Goal: Transaction & Acquisition: Purchase product/service

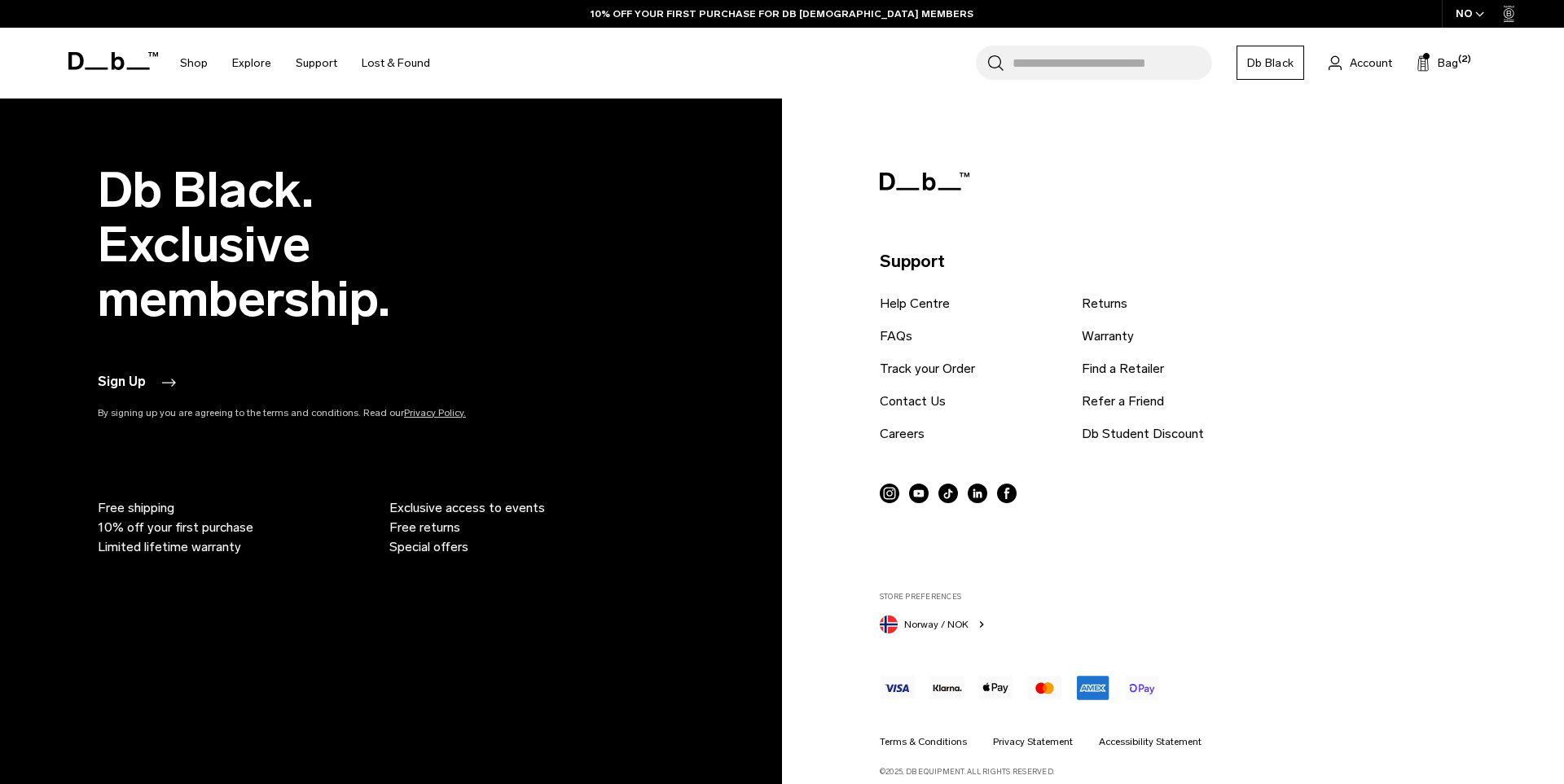
scroll to position [4046, 0]
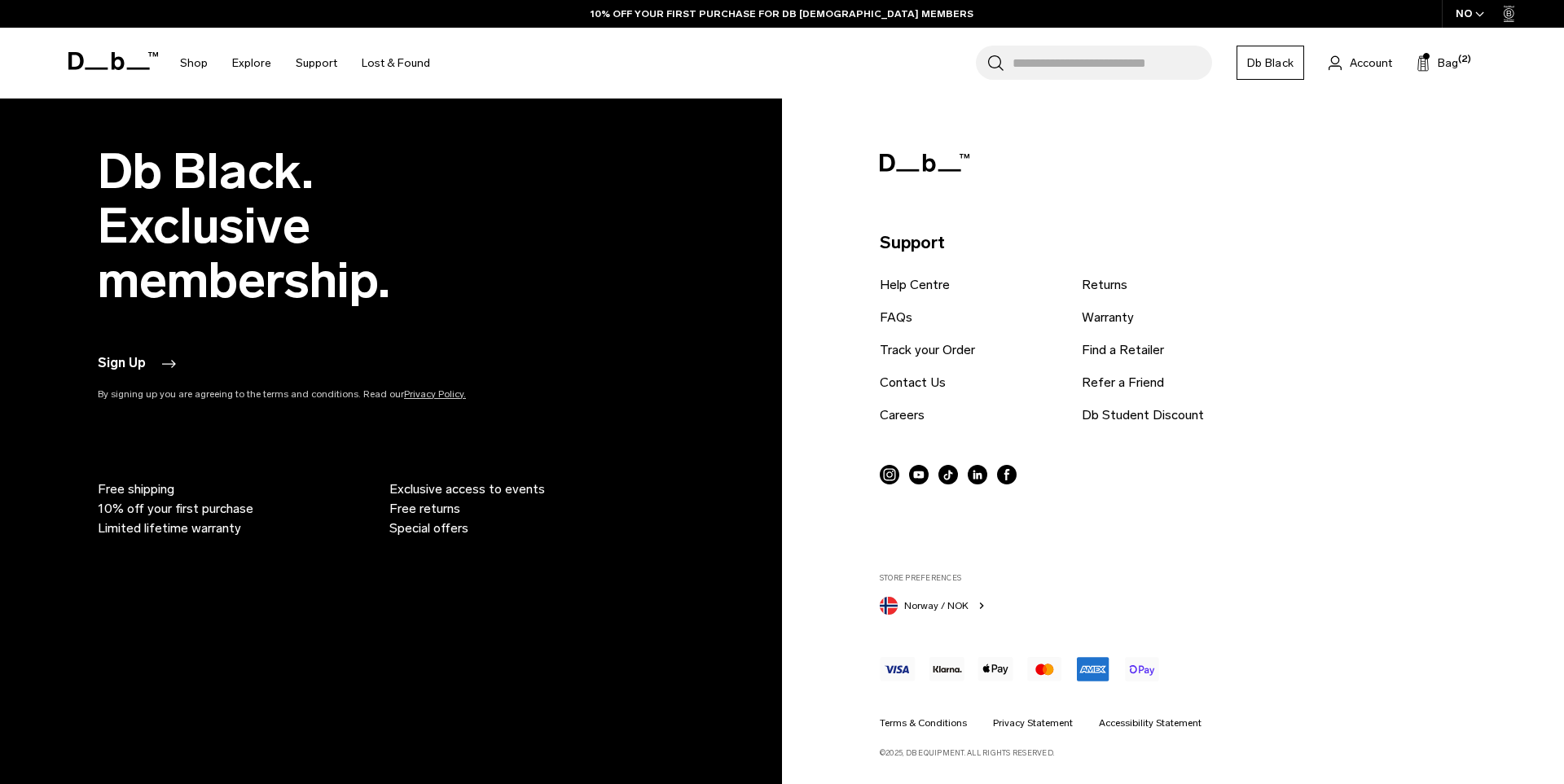
click at [970, 602] on button "Norway / NOK" at bounding box center [933, 604] width 108 height 21
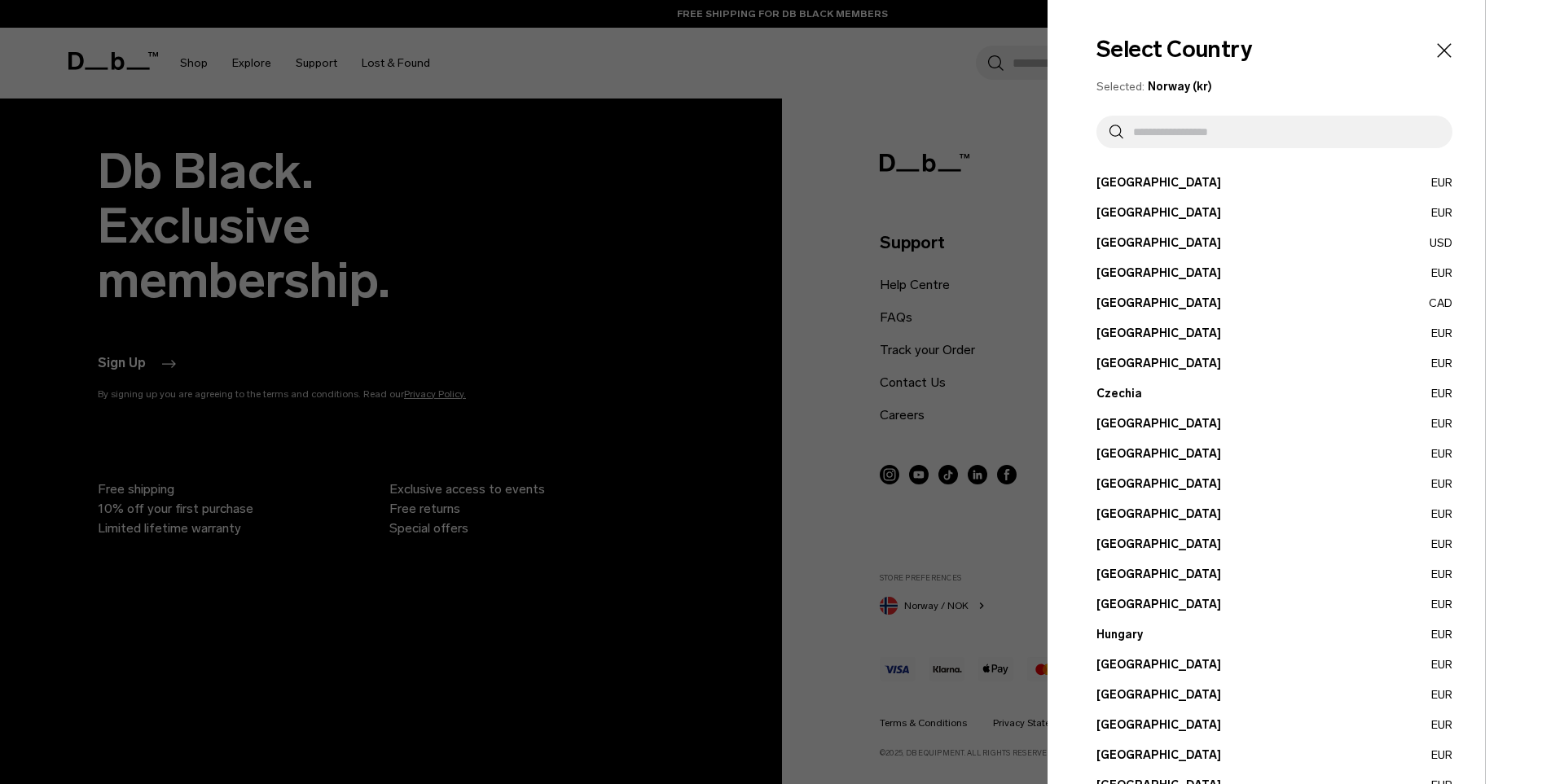
click at [1111, 306] on button "Canada CAD" at bounding box center [1274, 303] width 356 height 17
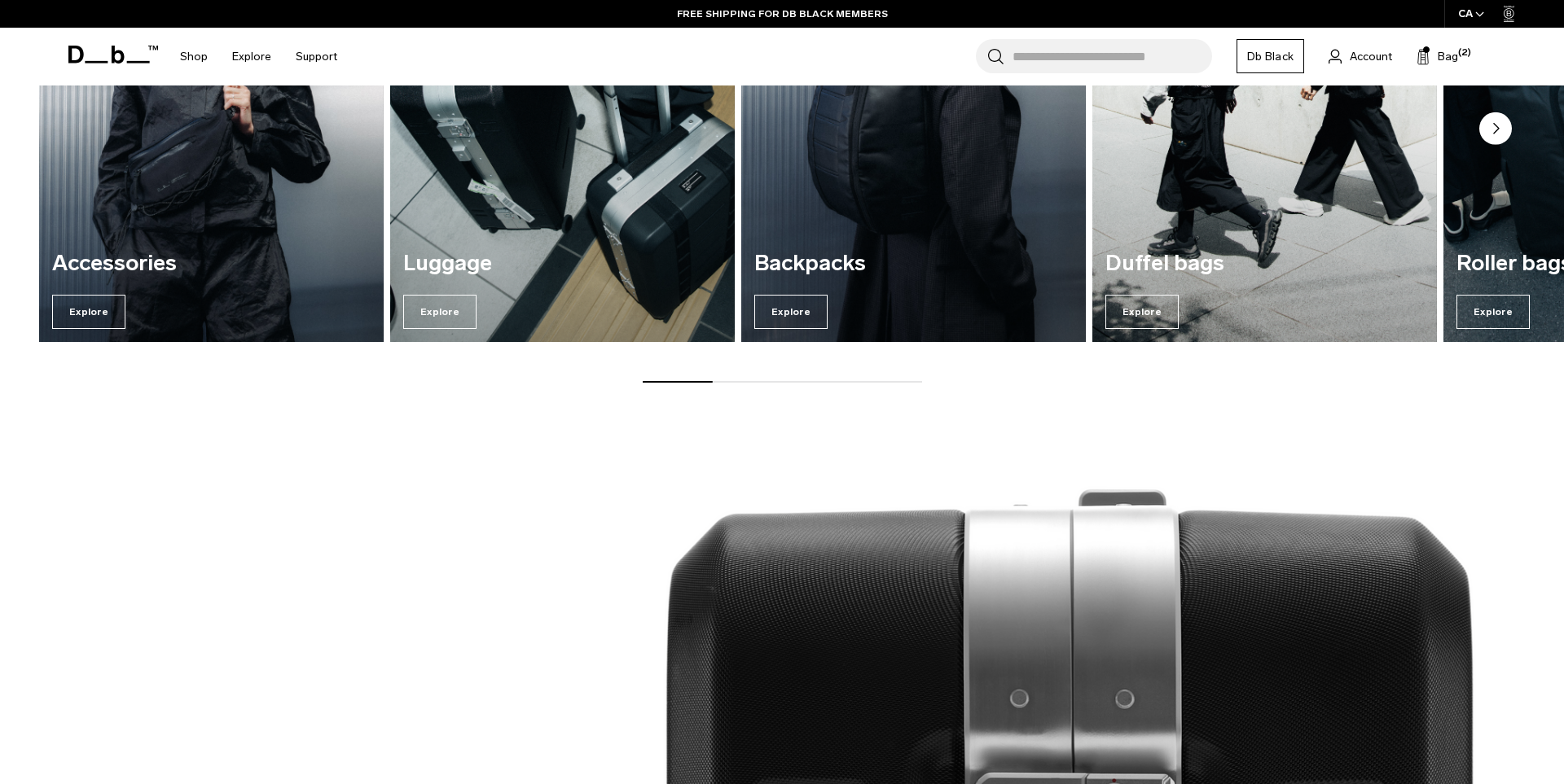
scroll to position [1734, 0]
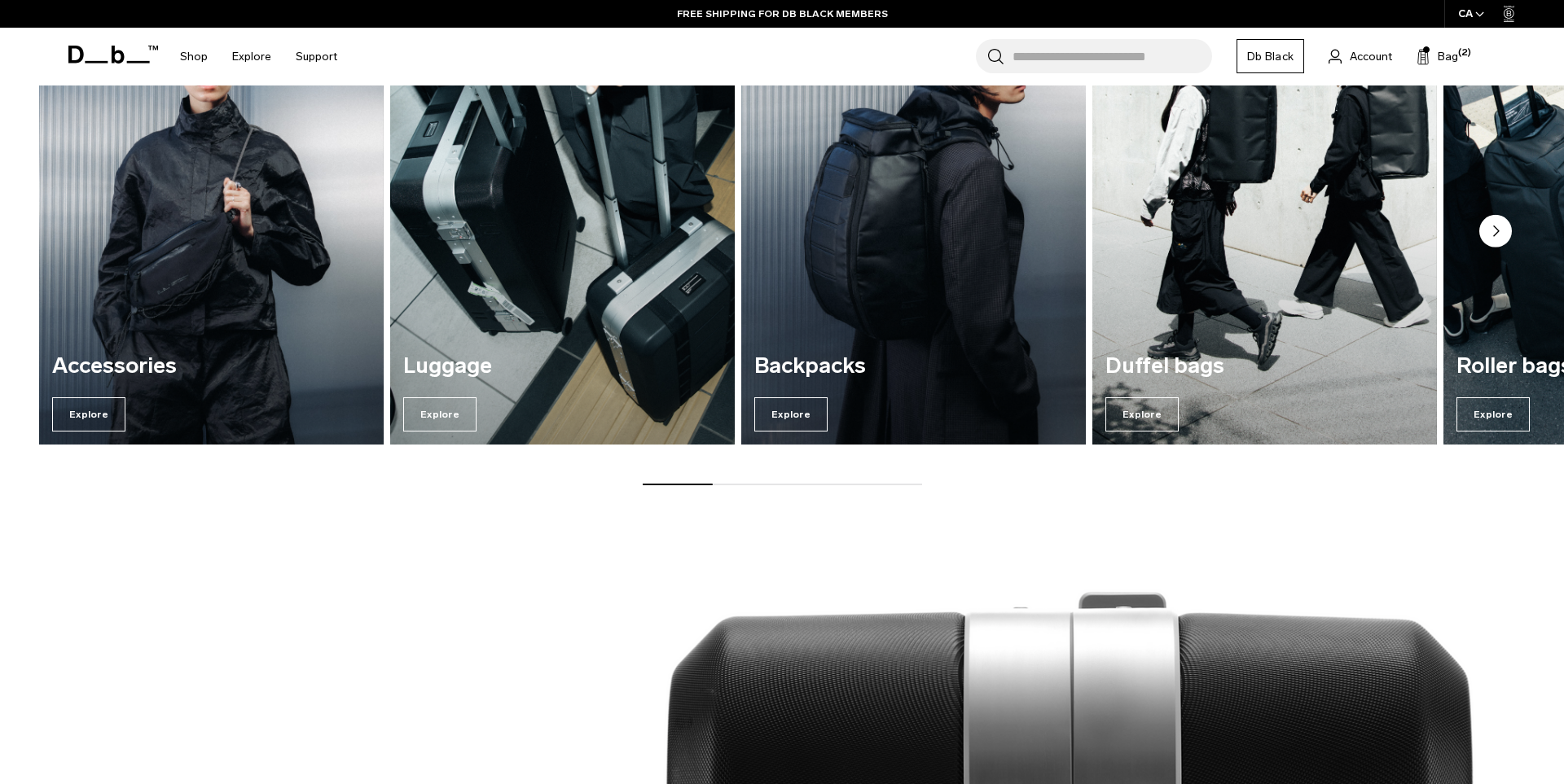
click at [881, 219] on img "3 / 7" at bounding box center [914, 212] width 355 height 478
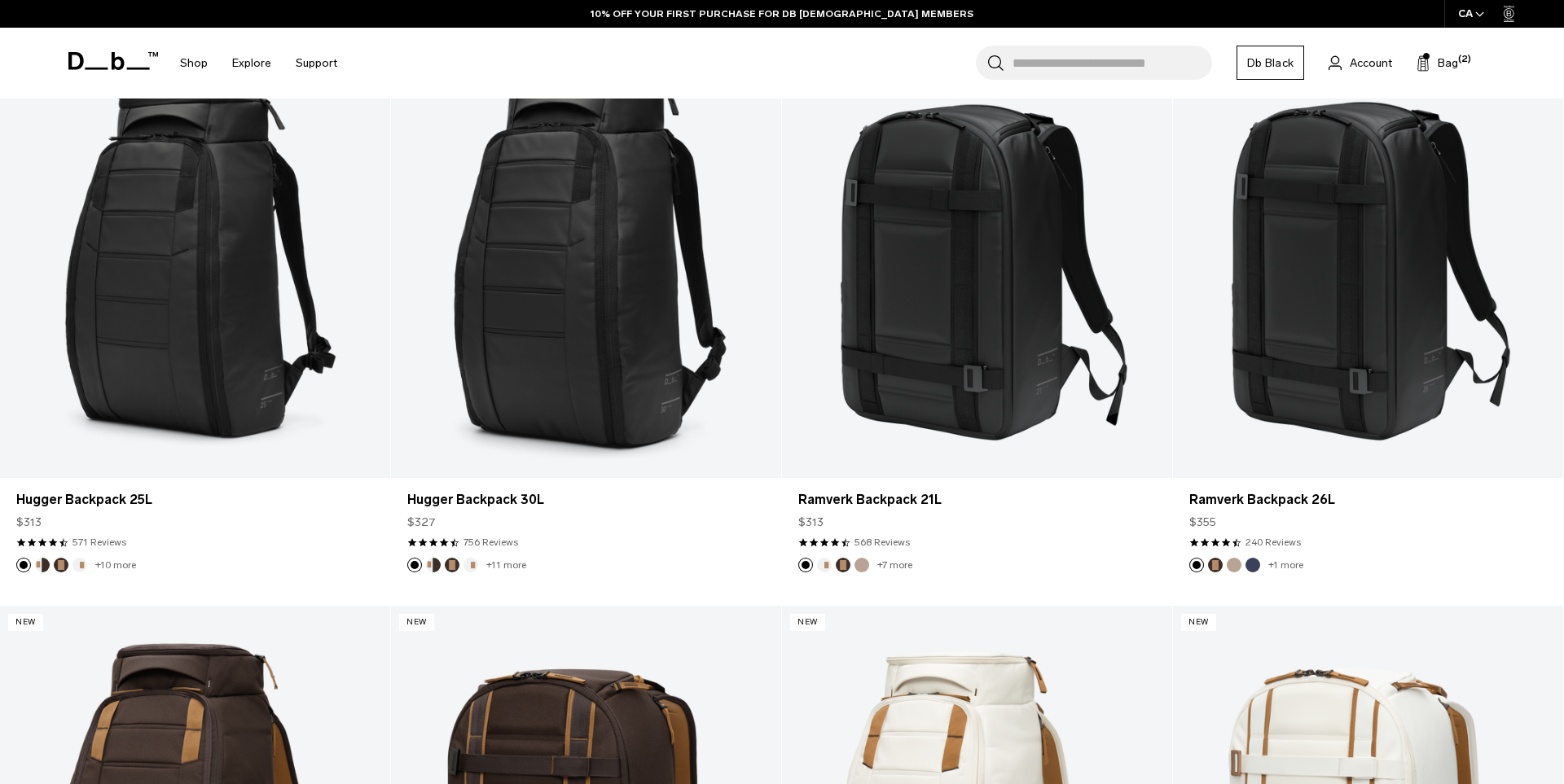
scroll to position [451, 0]
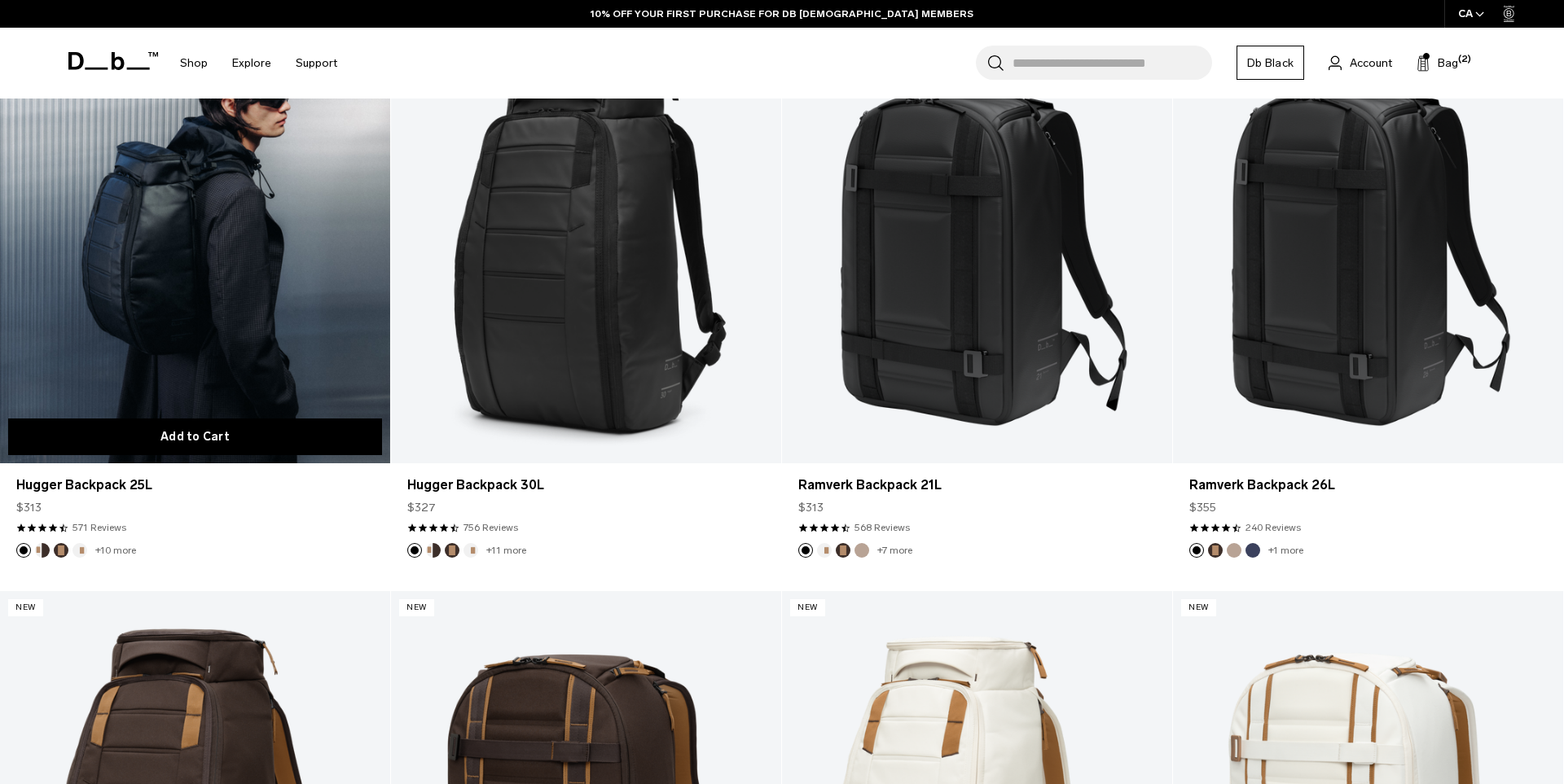
click at [239, 444] on button "Add to Cart" at bounding box center [195, 436] width 373 height 37
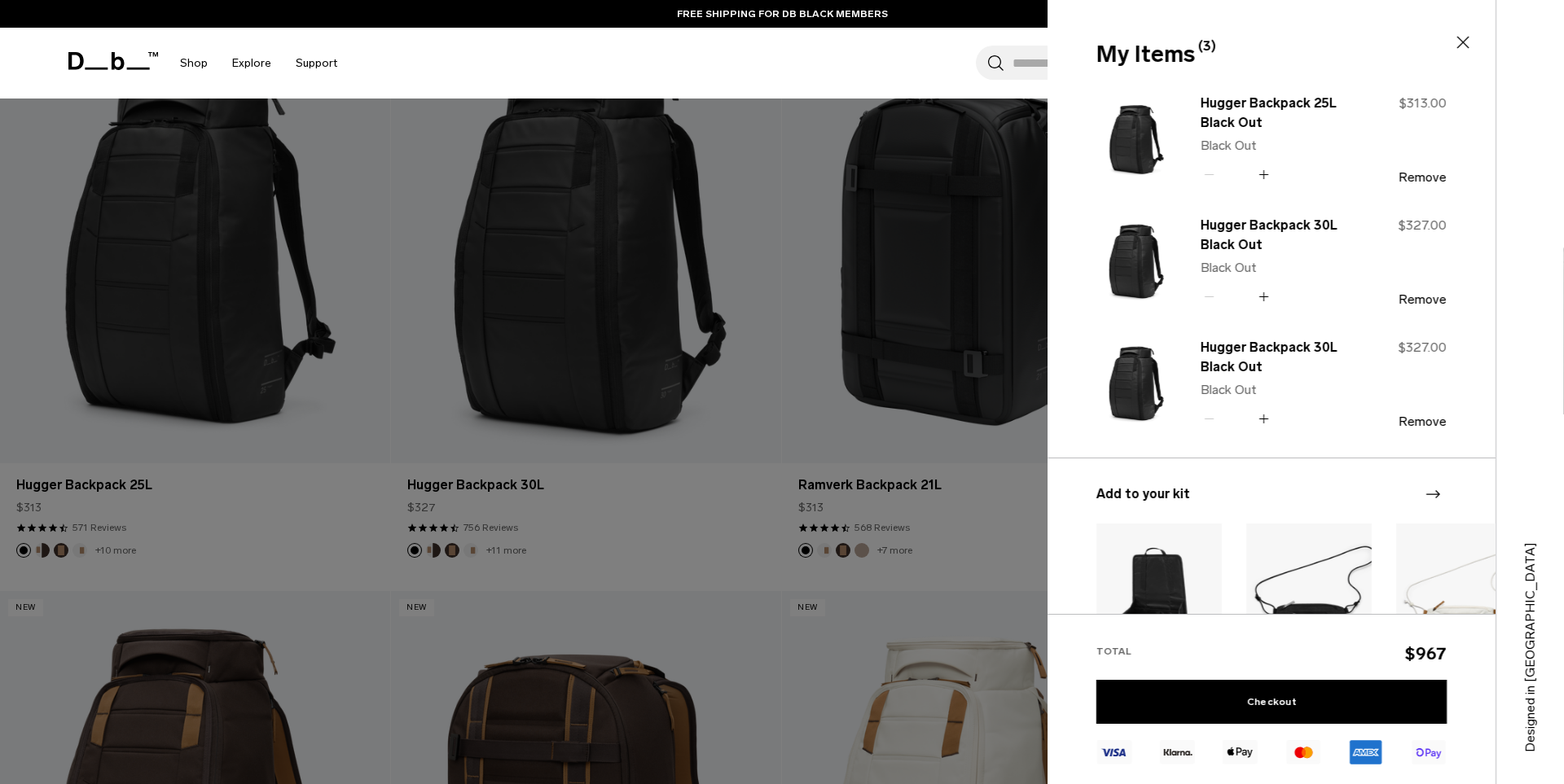
type button "Close"
click at [571, 239] on div at bounding box center [782, 392] width 1564 height 784
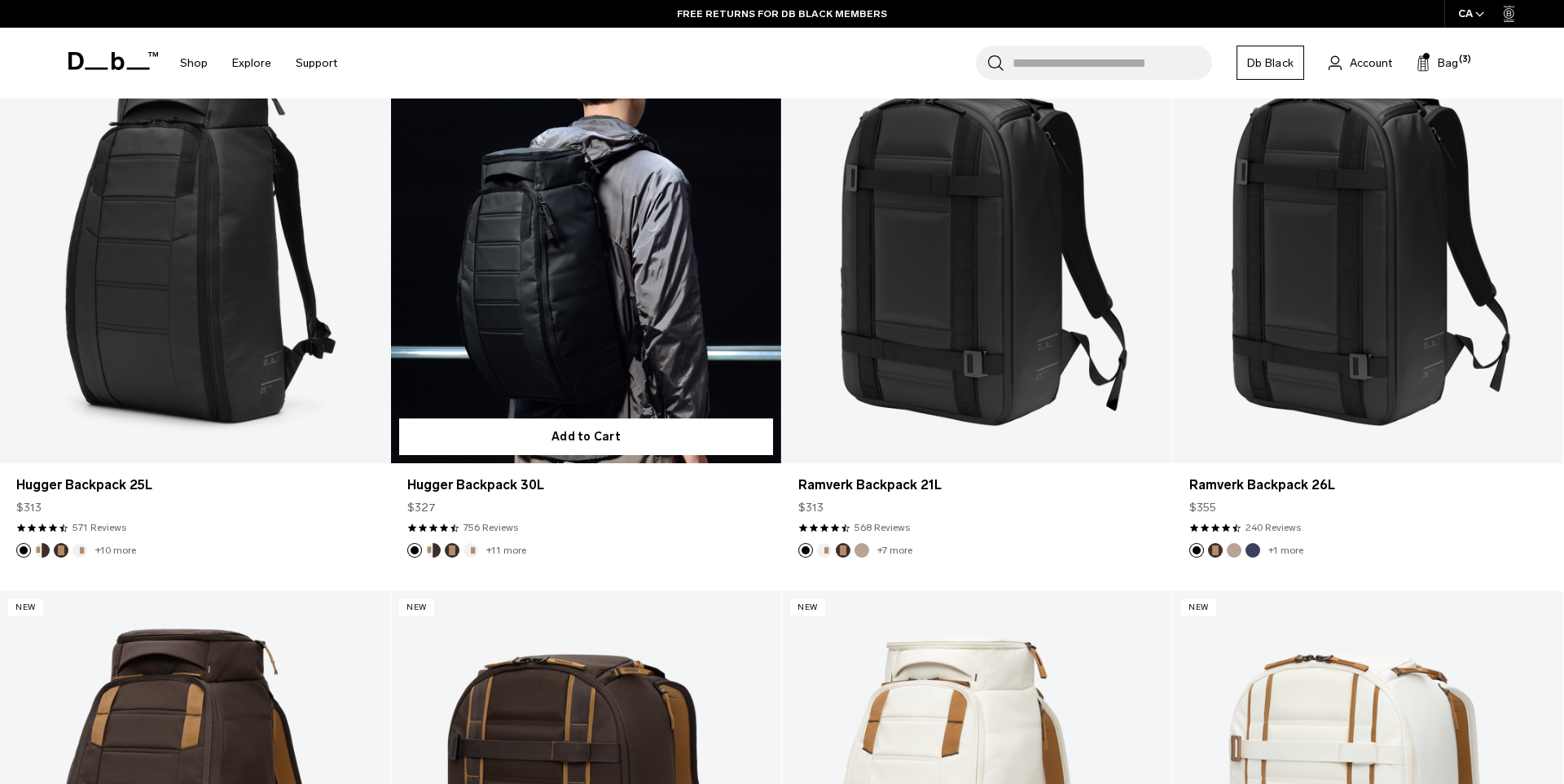
click at [571, 240] on link "Hugger Backpack 30L" at bounding box center [586, 246] width 390 height 433
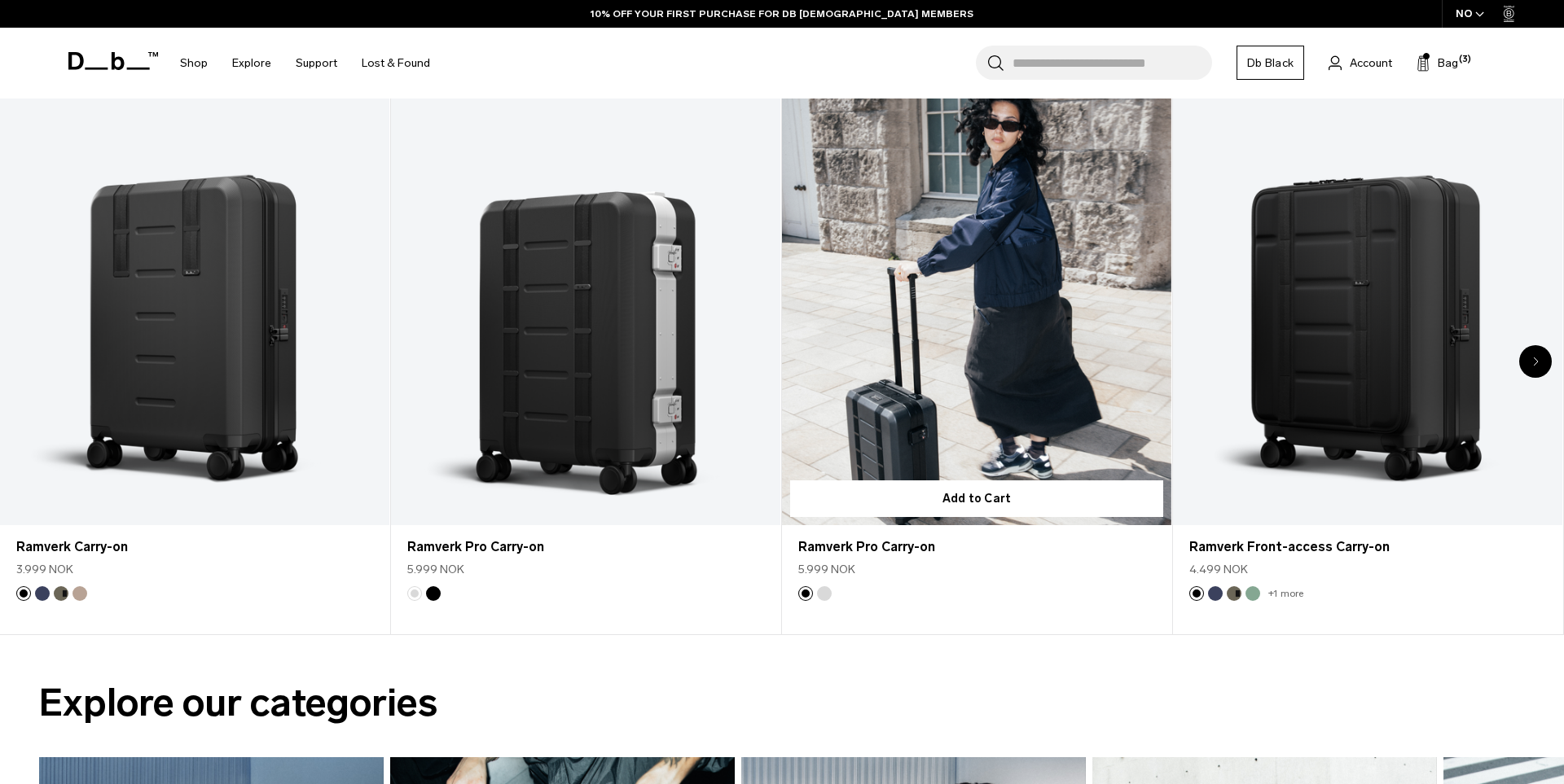
scroll to position [1171, 0]
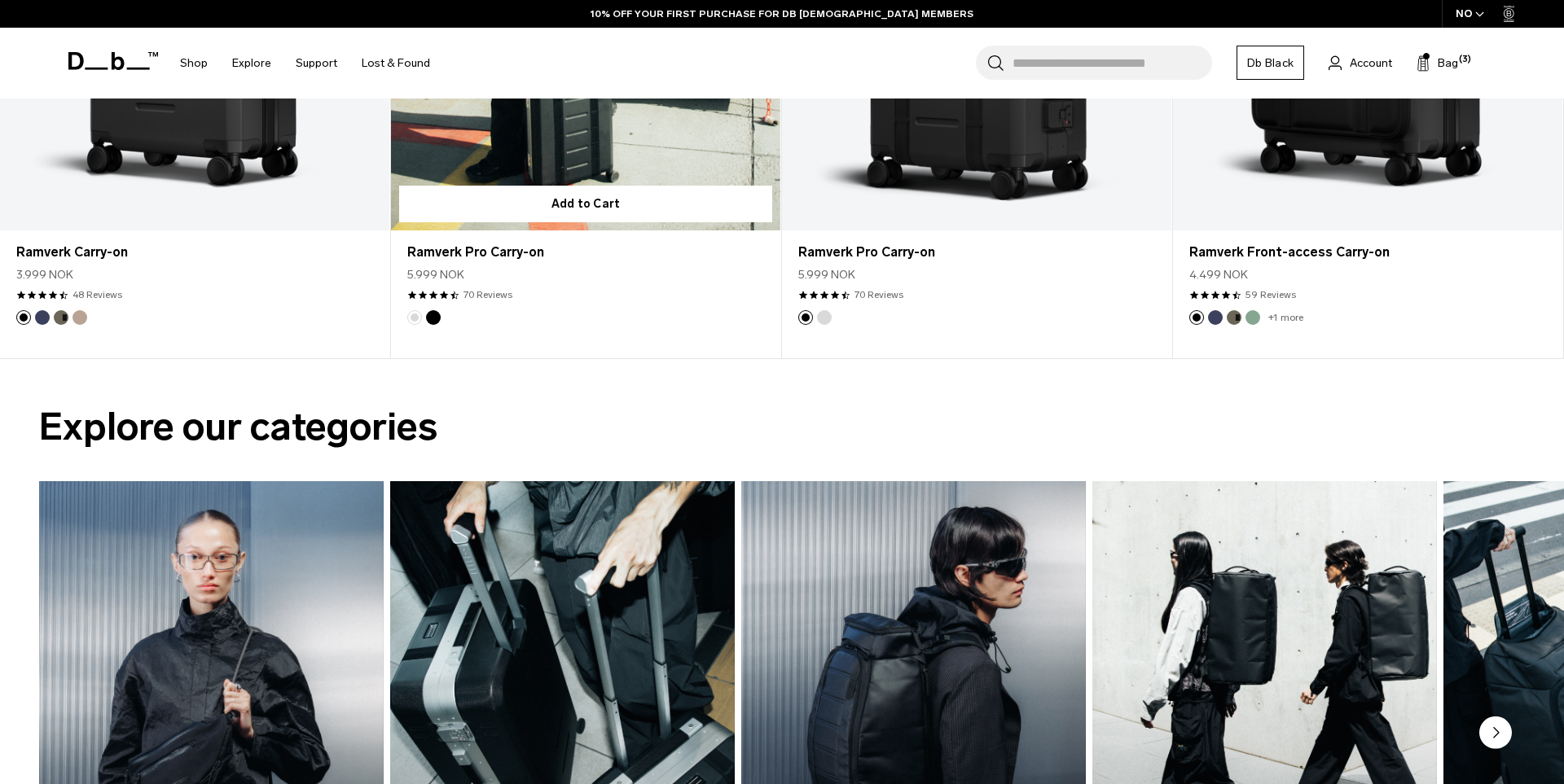
click at [598, 171] on link "Ramverk Pro Carry-on" at bounding box center [585, 14] width 389 height 433
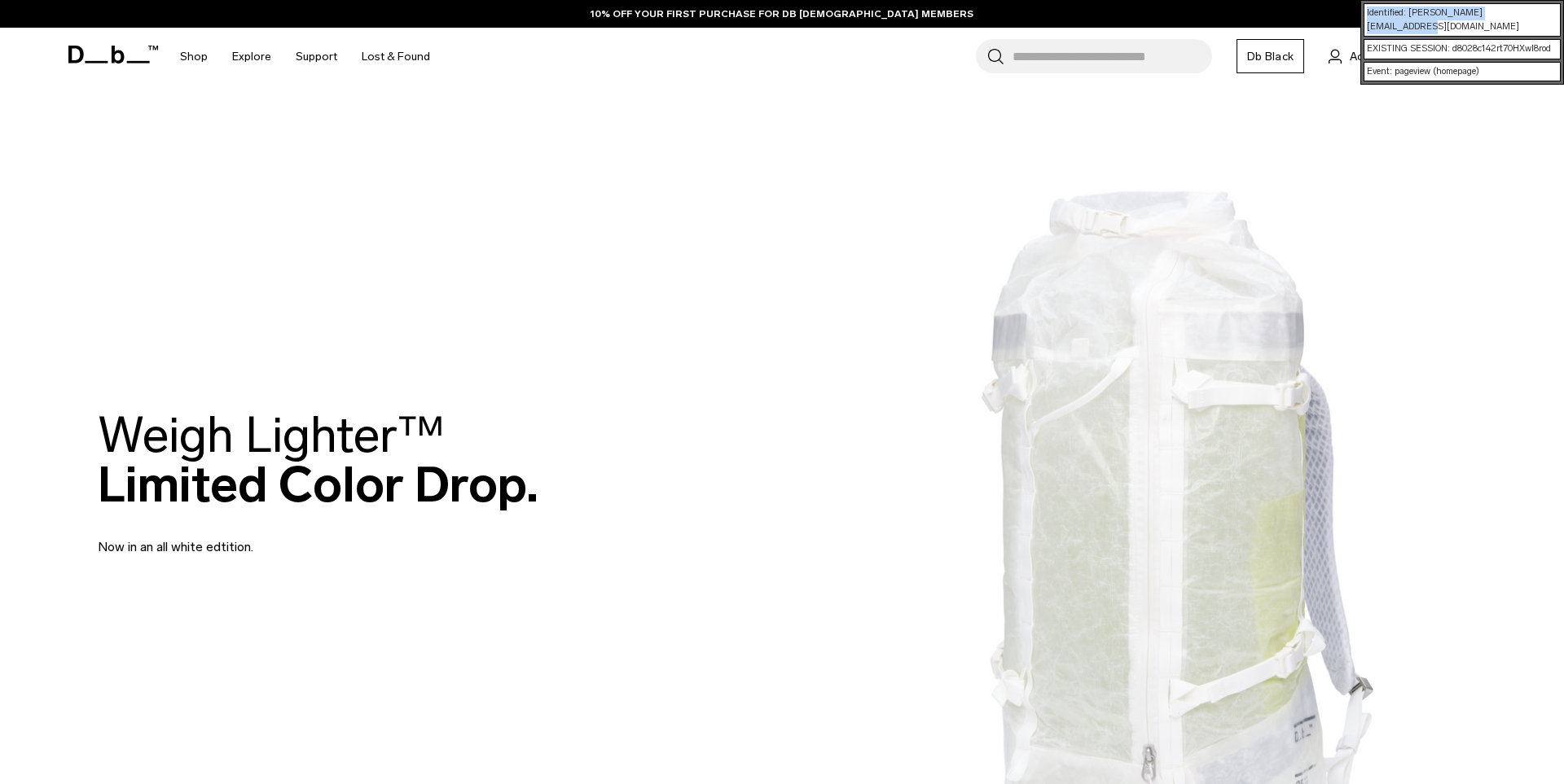
drag, startPoint x: 1536, startPoint y: 11, endPoint x: 1364, endPoint y: 11, distance: 172.0
click at [1364, 11] on div "Identified: [PERSON_NAME][EMAIL_ADDRESS][DOMAIN_NAME]" at bounding box center [1462, 20] width 197 height 33
copy div "Identified: [PERSON_NAME][EMAIL_ADDRESS][DOMAIN_NAME]"
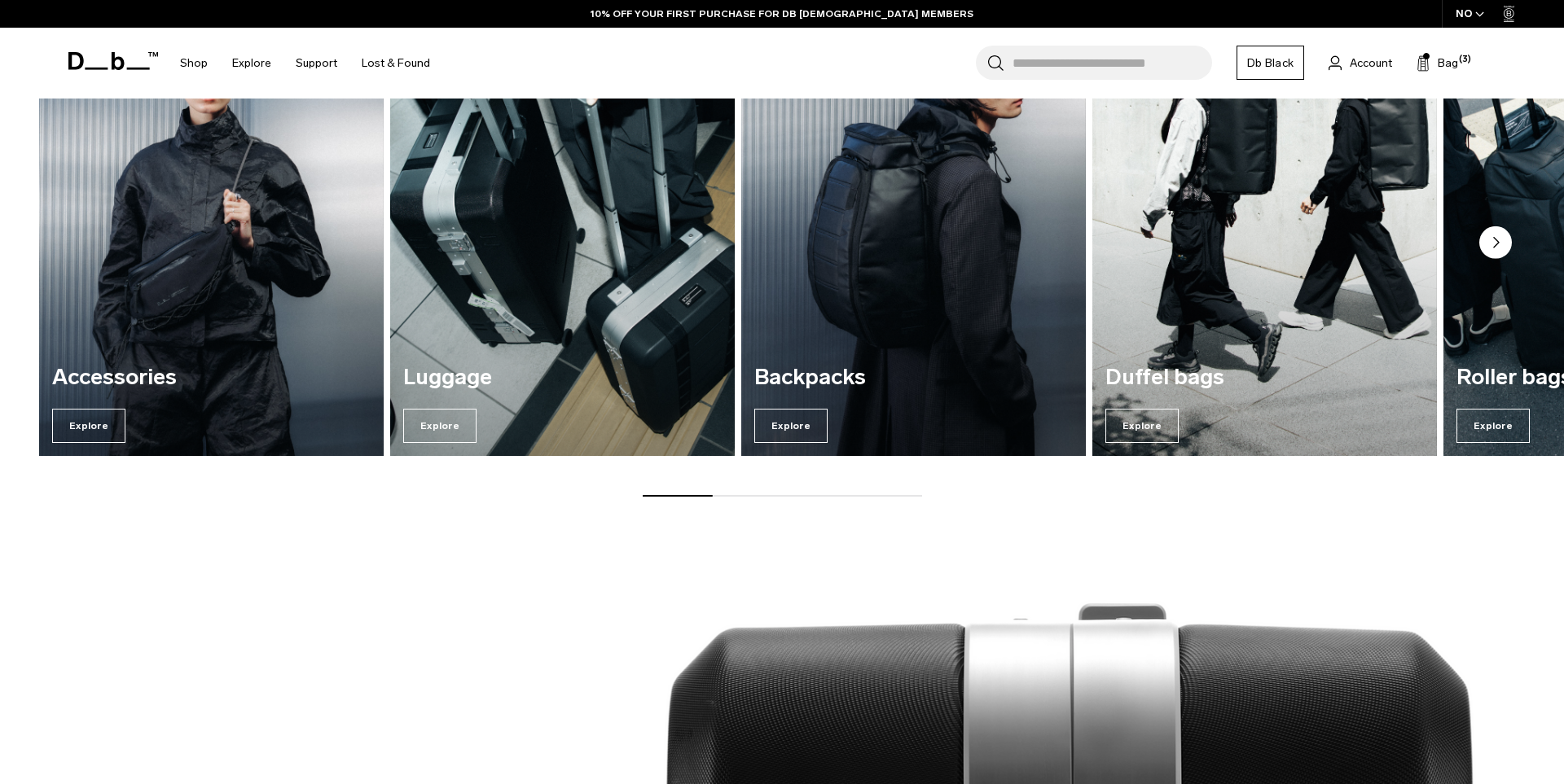
scroll to position [1843, 0]
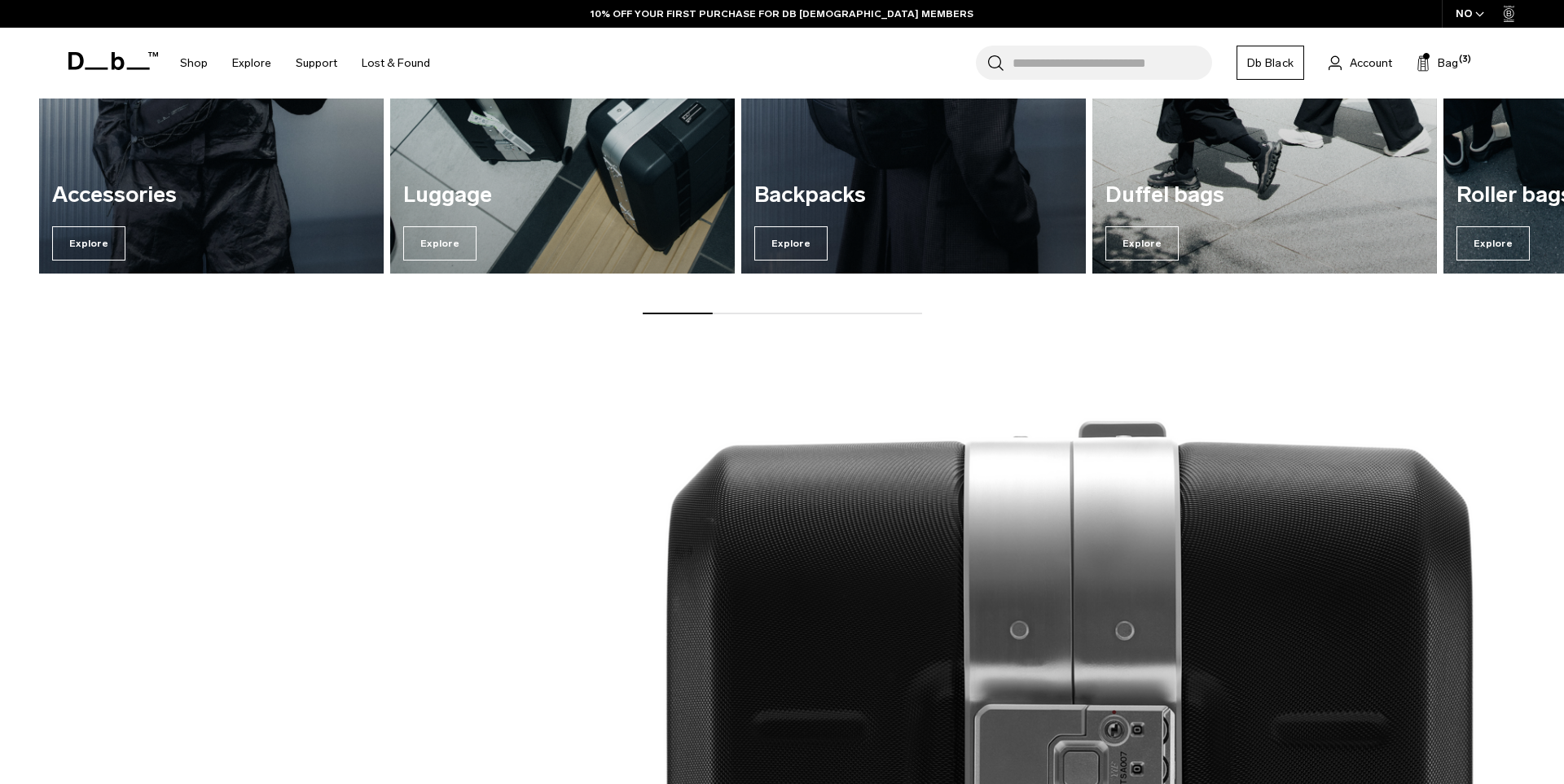
click at [890, 205] on h3 "Backpacks" at bounding box center [913, 195] width 318 height 25
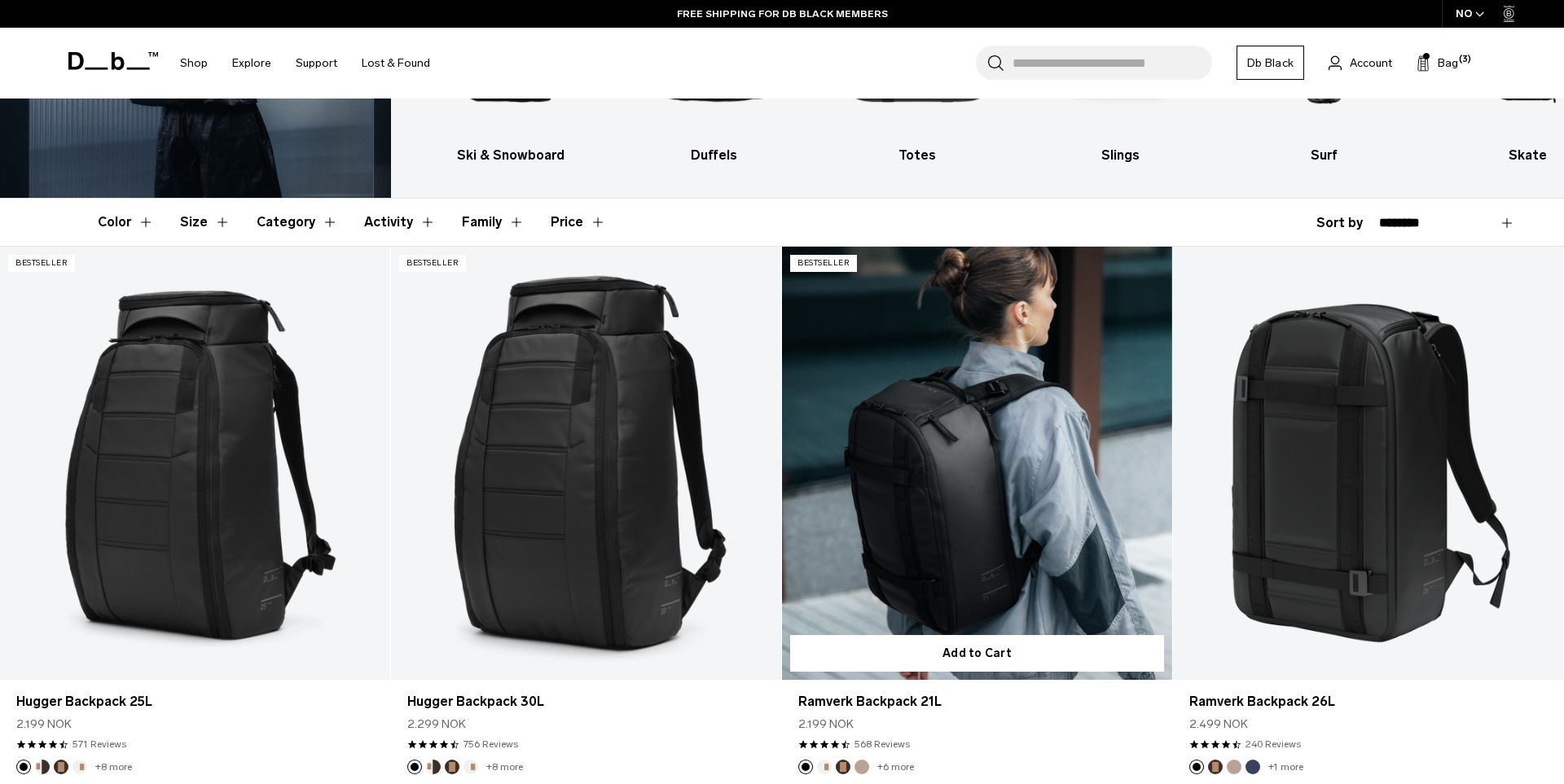
scroll to position [275, 0]
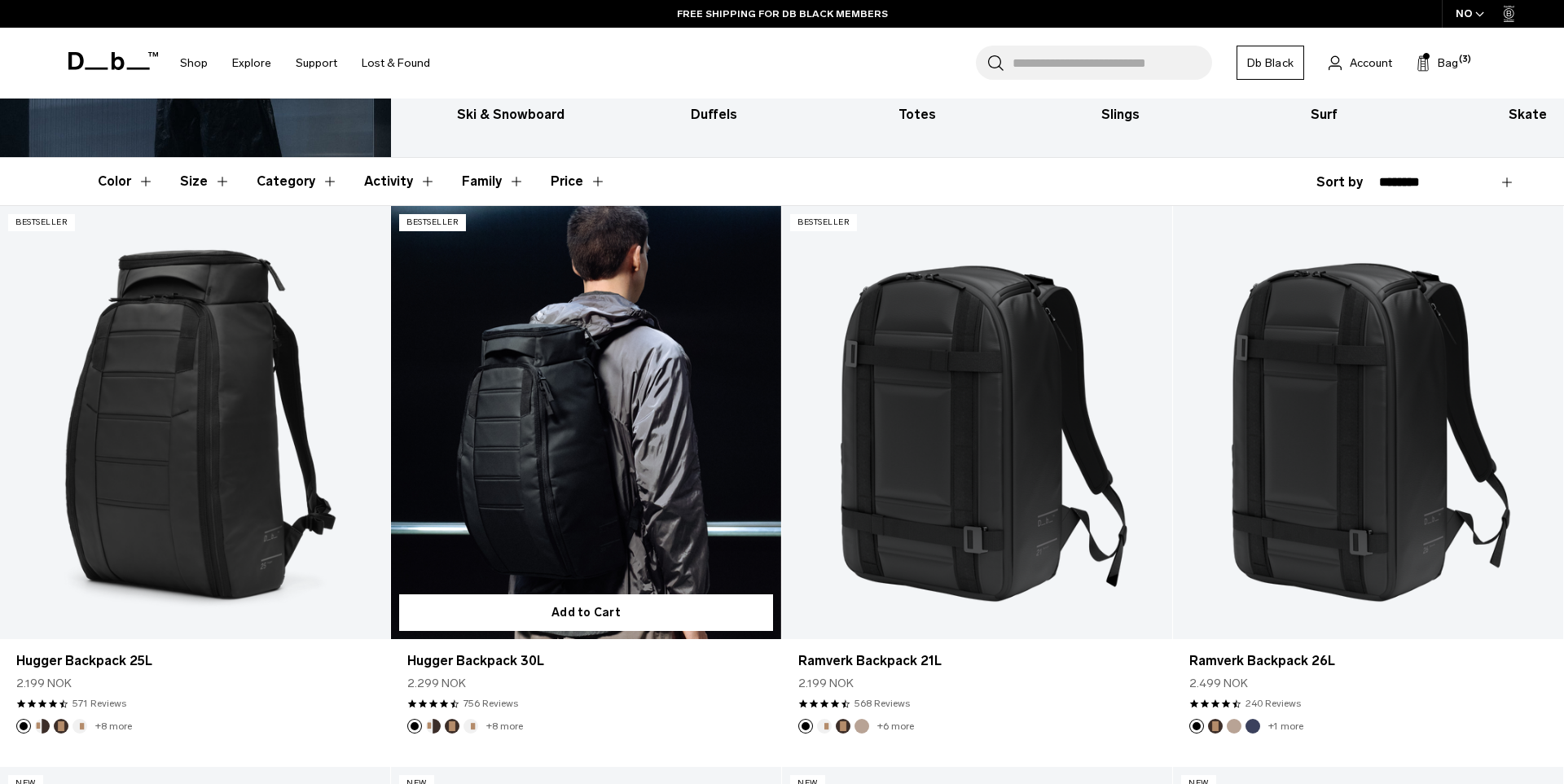
click at [691, 402] on link "Hugger Backpack 30L" at bounding box center [586, 422] width 390 height 433
